Goal: Transaction & Acquisition: Purchase product/service

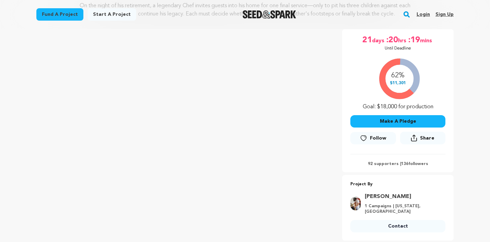
scroll to position [107, 0]
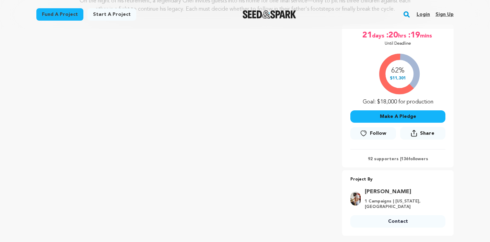
click at [384, 115] on button "Make A Pledge" at bounding box center [398, 116] width 95 height 12
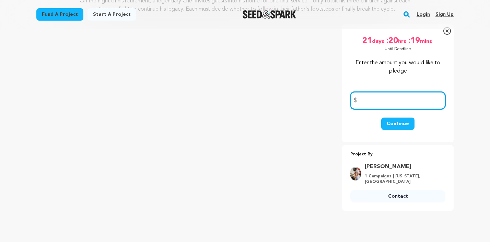
click at [378, 99] on input "number" at bounding box center [398, 101] width 95 height 18
type input "400.00"
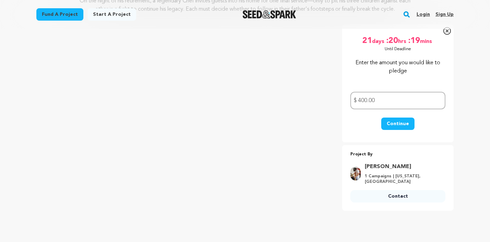
click at [395, 125] on button "Continue" at bounding box center [397, 123] width 33 height 12
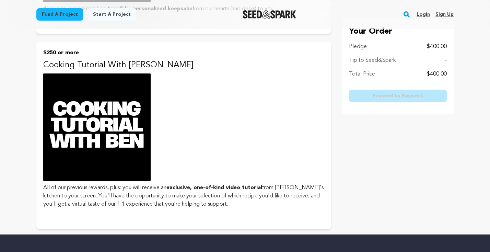
scroll to position [646, 0]
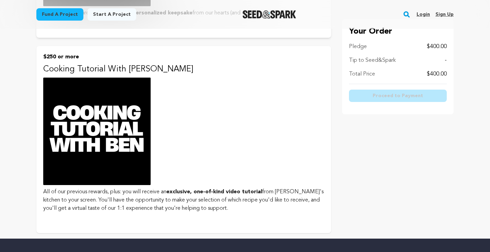
click at [137, 146] on img at bounding box center [96, 131] width 107 height 107
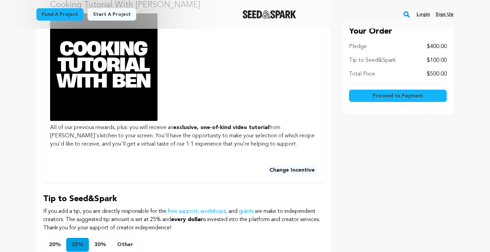
scroll to position [360, 0]
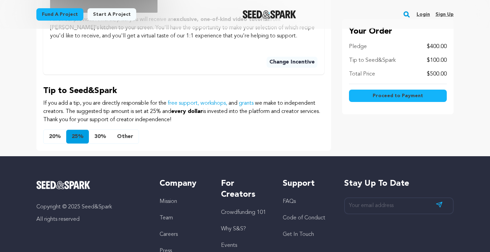
click at [128, 143] on button "Other" at bounding box center [125, 137] width 27 height 14
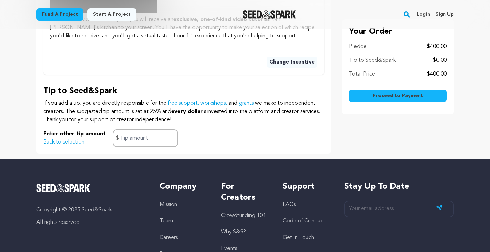
click at [383, 93] on span "Proceed to Payment" at bounding box center [398, 95] width 50 height 7
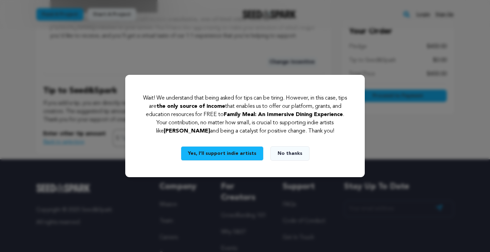
click at [288, 156] on button "No thanks" at bounding box center [290, 153] width 39 height 14
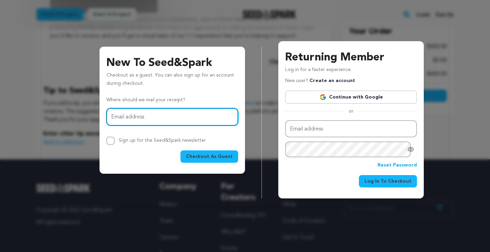
click at [179, 114] on input "Email address" at bounding box center [172, 117] width 132 height 18
type input "Vincent.menta@verizon.net"
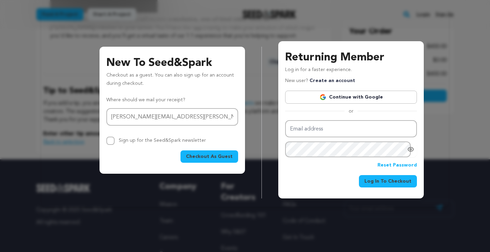
click at [203, 157] on span "Checkout As Guest" at bounding box center [209, 156] width 47 height 7
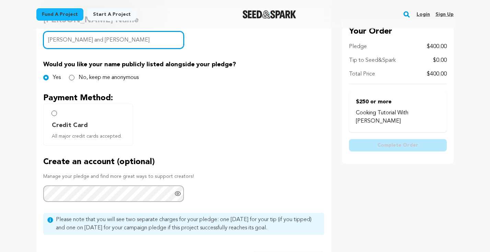
scroll to position [167, 0]
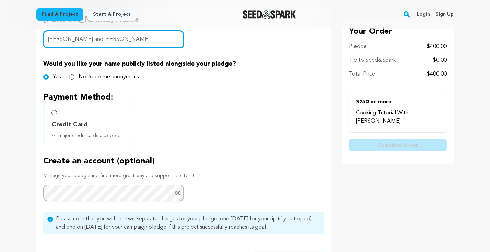
type input "[PERSON_NAME] and [PERSON_NAME]"
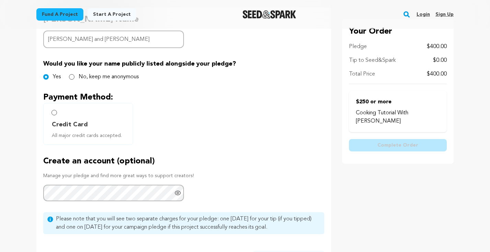
click at [55, 113] on input "Credit Card All major credit cards accepted." at bounding box center [53, 112] width 5 height 5
radio input "false"
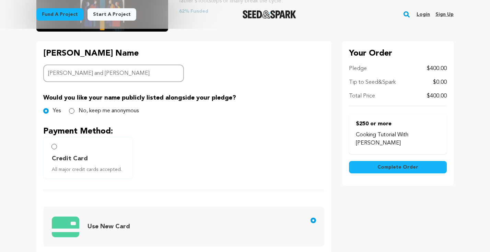
scroll to position [133, 0]
click at [53, 146] on input "Credit Card All major credit cards accepted." at bounding box center [53, 146] width 5 height 5
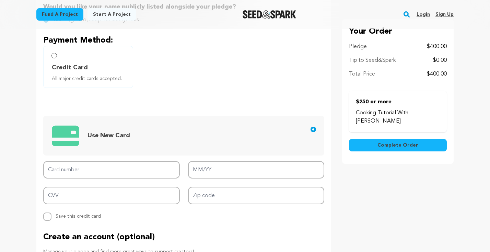
scroll to position [225, 0]
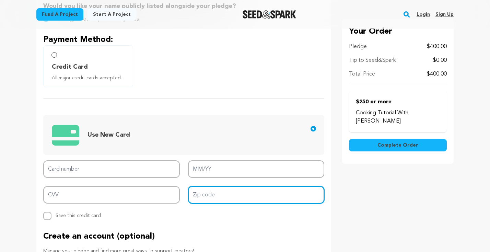
click at [202, 196] on input "Zip code" at bounding box center [256, 195] width 137 height 18
type input "19008"
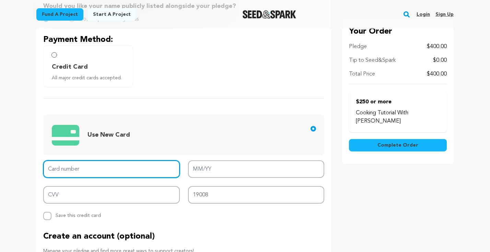
click at [108, 172] on input "Card number" at bounding box center [111, 169] width 137 height 18
type input "[CREDIT_CARD_NUMBER]"
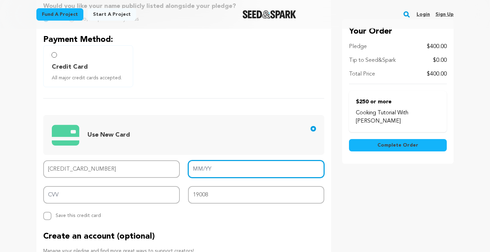
click at [205, 169] on input "MM/YY" at bounding box center [256, 169] width 137 height 18
type input "11/25"
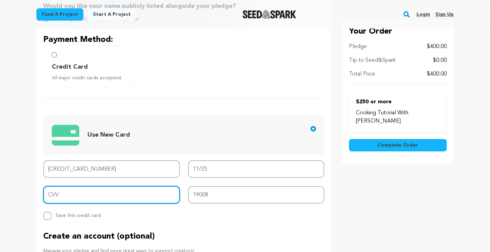
click at [143, 201] on input "CVV" at bounding box center [111, 195] width 137 height 18
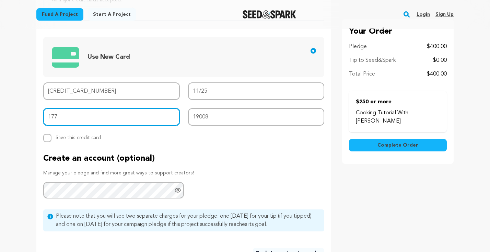
scroll to position [303, 0]
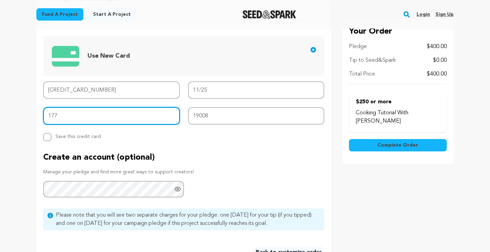
type input "177"
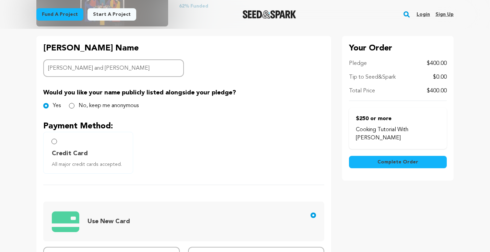
scroll to position [144, 0]
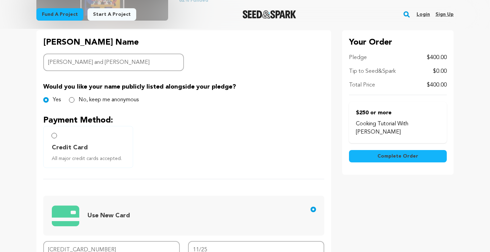
click at [407, 153] on span "Complete Order" at bounding box center [398, 156] width 41 height 7
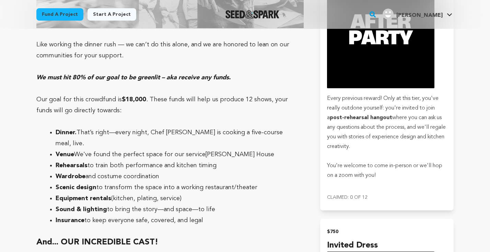
scroll to position [1407, 0]
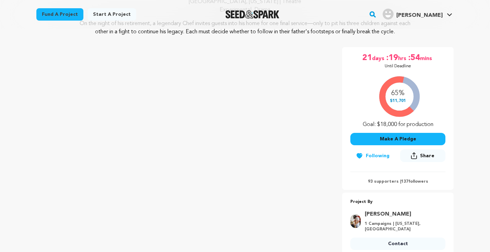
scroll to position [102, 0]
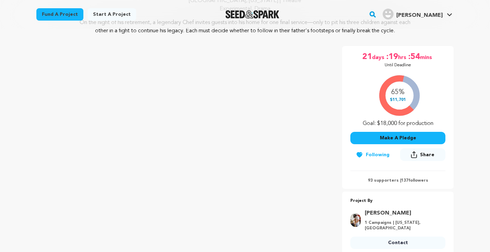
click at [384, 182] on p "93 supporters | 137 followers" at bounding box center [398, 180] width 95 height 5
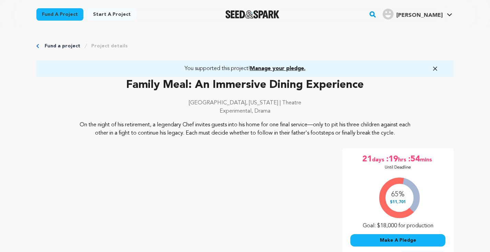
scroll to position [0, 0]
